Goal: Communication & Community: Answer question/provide support

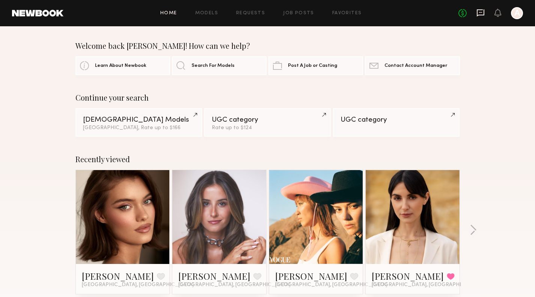
click at [481, 14] on icon at bounding box center [481, 13] width 8 height 8
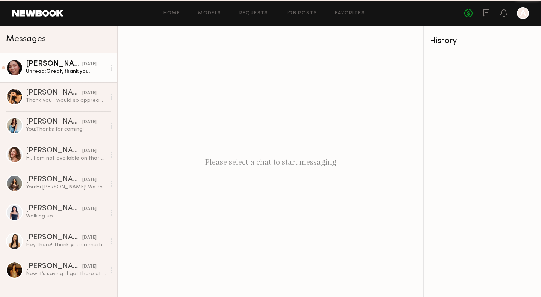
click at [55, 77] on link "[PERSON_NAME] [DATE] Unread: Great, thank you." at bounding box center [58, 67] width 117 height 29
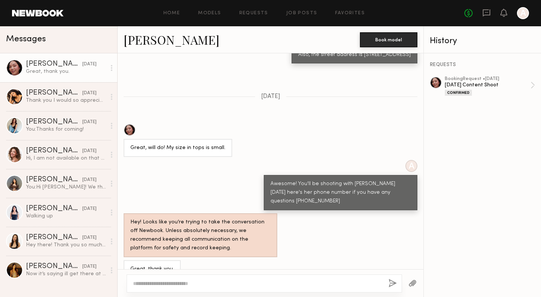
scroll to position [535, 0]
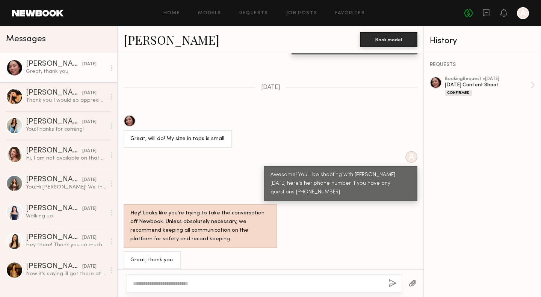
click at [362, 171] on div "Awesome! You'll be shooting with [PERSON_NAME] [DATE] here's her phone number i…" at bounding box center [341, 184] width 140 height 26
click at [405, 151] on div at bounding box center [411, 157] width 12 height 12
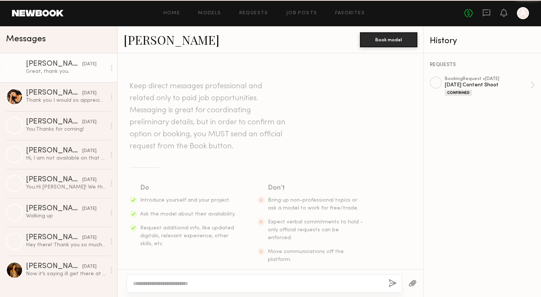
scroll to position [535, 0]
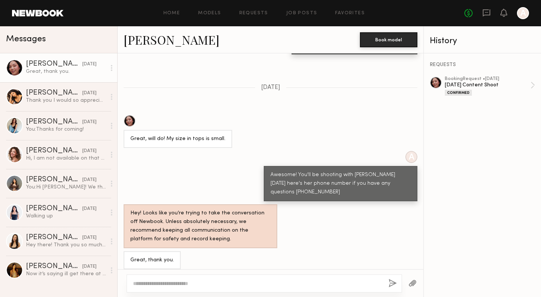
click at [71, 76] on link "Gabriella B. yesterday Great, thank you." at bounding box center [58, 67] width 117 height 29
click at [288, 228] on div "Hey! Looks like you’re trying to take the conversation off Newbook. Unless abso…" at bounding box center [271, 226] width 306 height 44
